Goal: Task Accomplishment & Management: Manage account settings

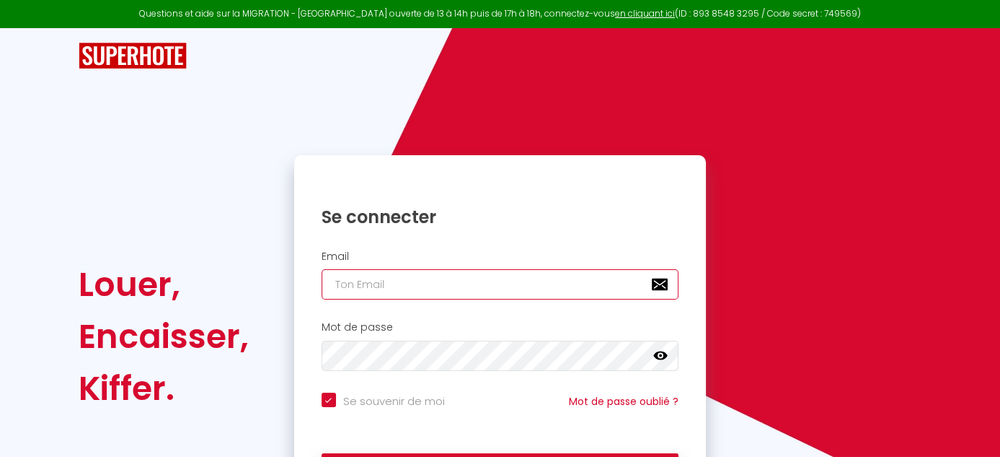
click at [348, 285] on input "email" at bounding box center [501, 284] width 358 height 30
click at [335, 283] on input "email" at bounding box center [501, 284] width 358 height 30
paste input "[EMAIL_ADDRESS][PERSON_NAME][DOMAIN_NAME]"
type input "[EMAIL_ADDRESS][PERSON_NAME][DOMAIN_NAME]"
checkbox input "true"
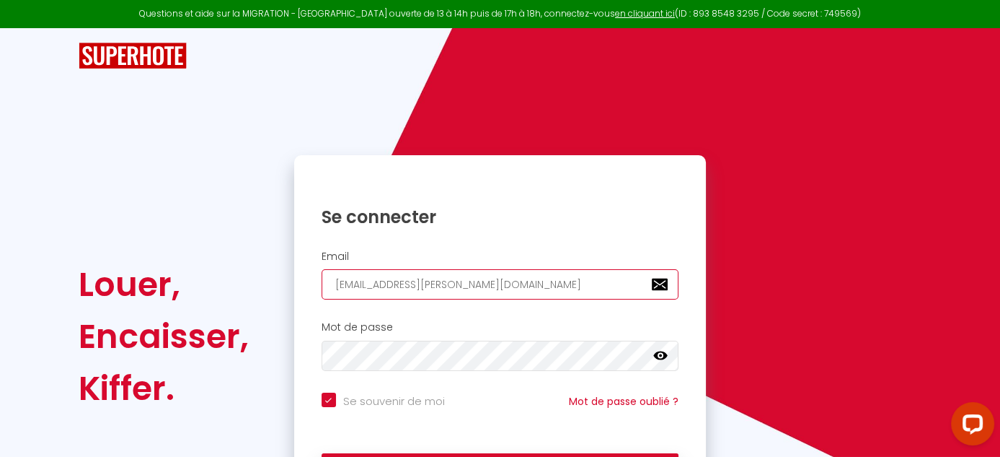
type input "[EMAIL_ADDRESS][PERSON_NAME][DOMAIN_NAME]"
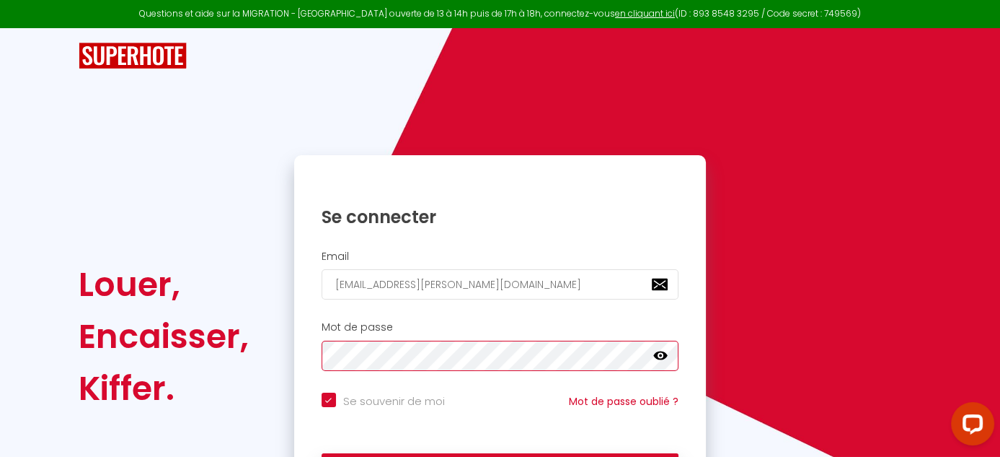
scroll to position [72, 0]
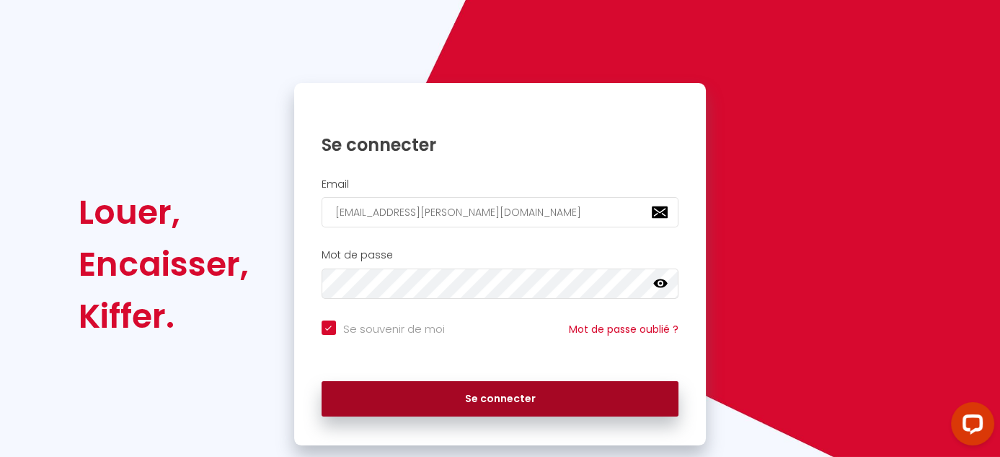
click at [466, 396] on button "Se connecter" at bounding box center [501, 399] width 358 height 36
checkbox input "true"
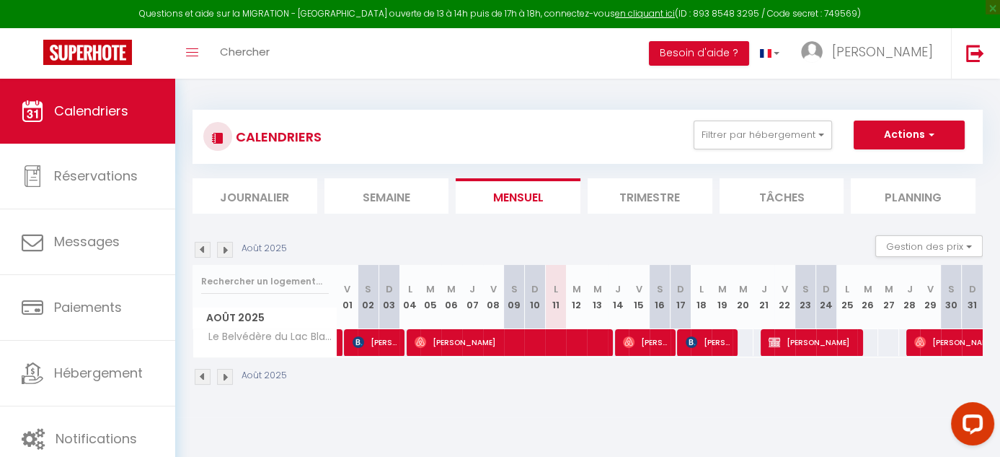
click at [620, 205] on li "Trimestre" at bounding box center [650, 195] width 125 height 35
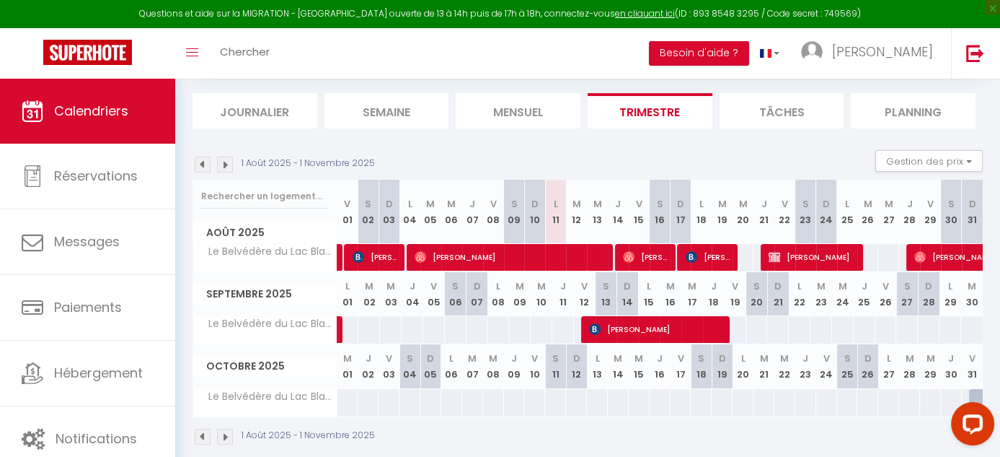
scroll to position [102, 0]
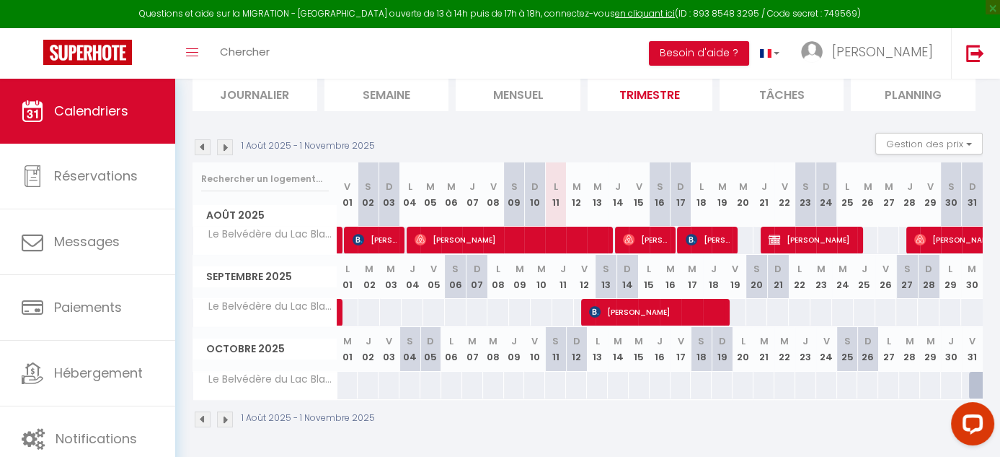
click at [205, 146] on img at bounding box center [203, 147] width 16 height 16
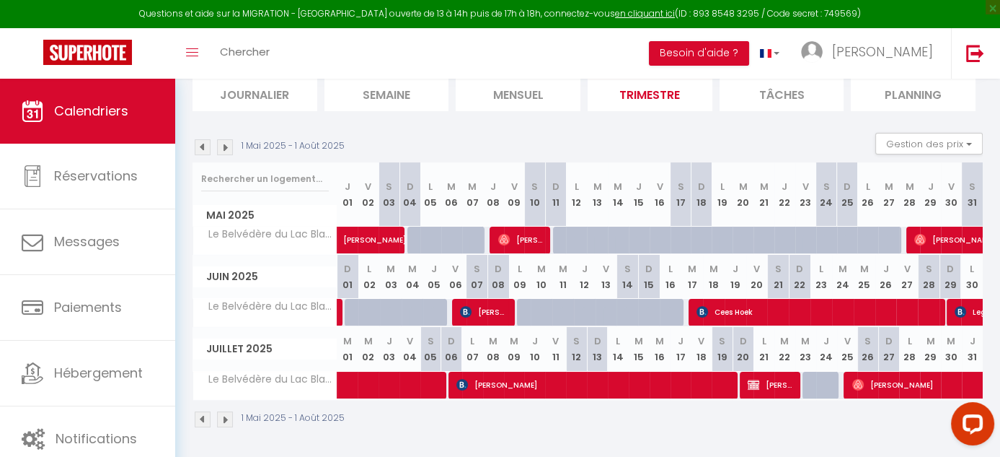
click at [228, 143] on img at bounding box center [225, 147] width 16 height 16
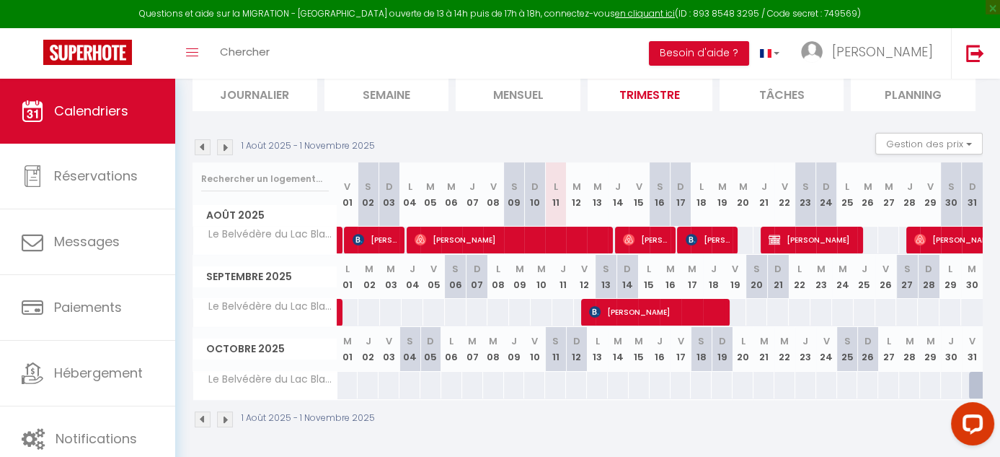
click at [228, 421] on img at bounding box center [225, 419] width 16 height 16
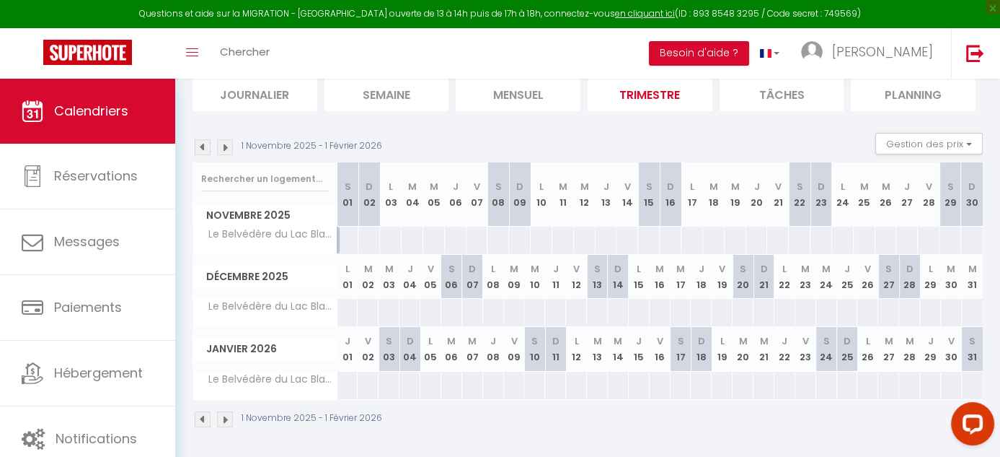
click at [196, 420] on img at bounding box center [203, 419] width 16 height 16
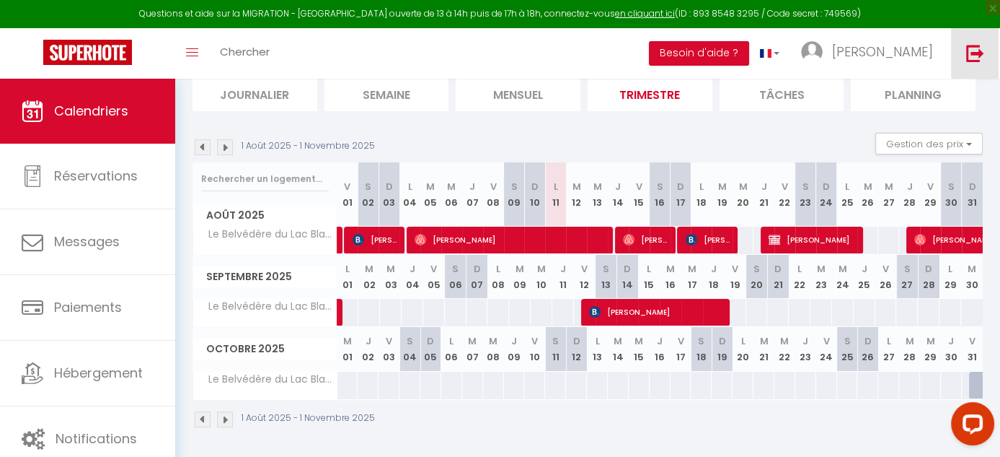
click at [967, 57] on img at bounding box center [976, 53] width 18 height 18
